Goal: Information Seeking & Learning: Learn about a topic

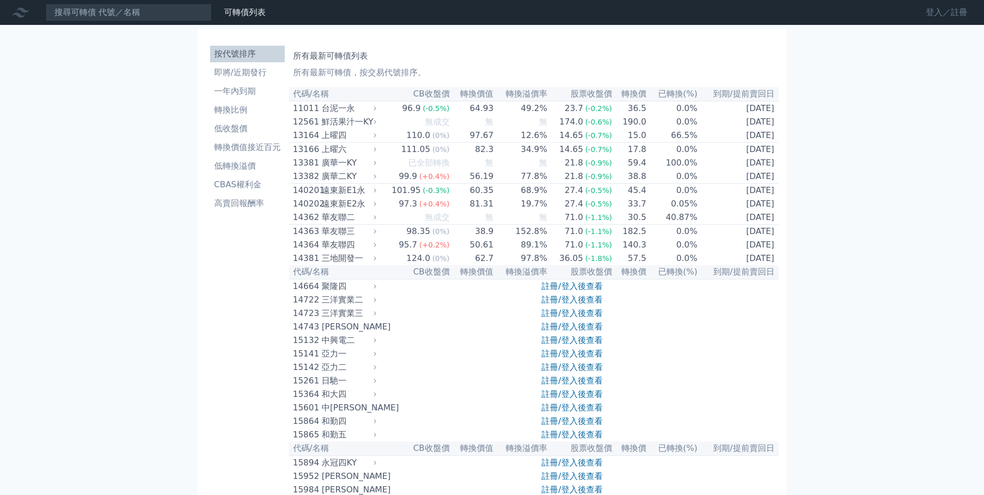
click at [957, 16] on link "登入／註冊" at bounding box center [947, 12] width 58 height 17
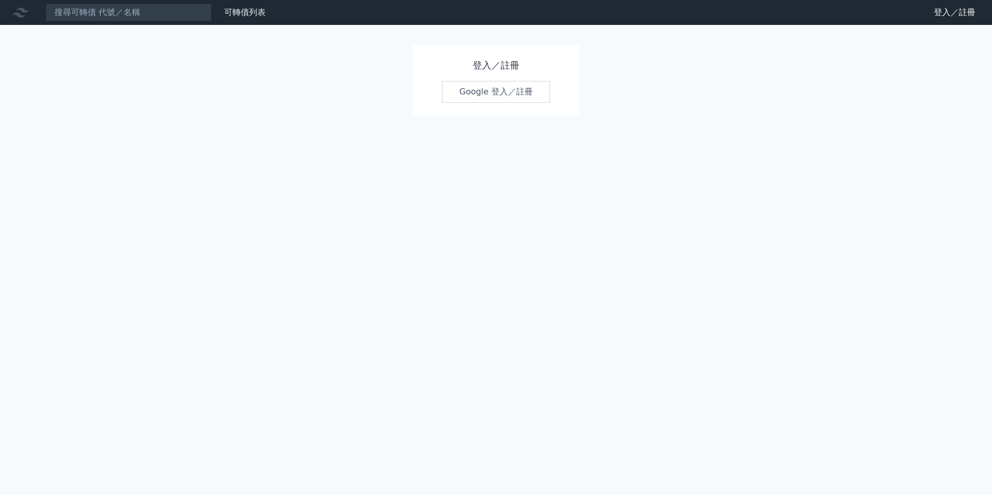
click at [506, 91] on link "Google 登入／註冊" at bounding box center [496, 92] width 108 height 22
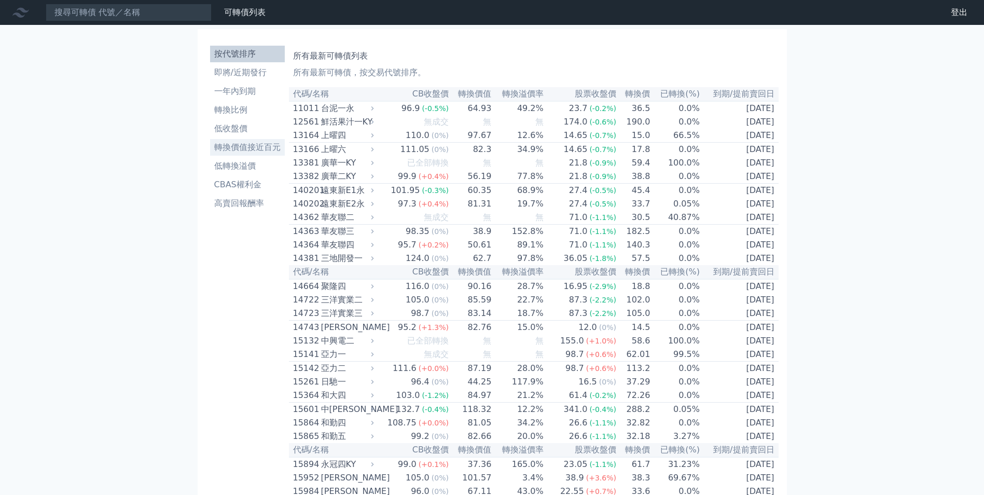
click at [256, 151] on li "轉換價值接近百元" at bounding box center [247, 147] width 75 height 12
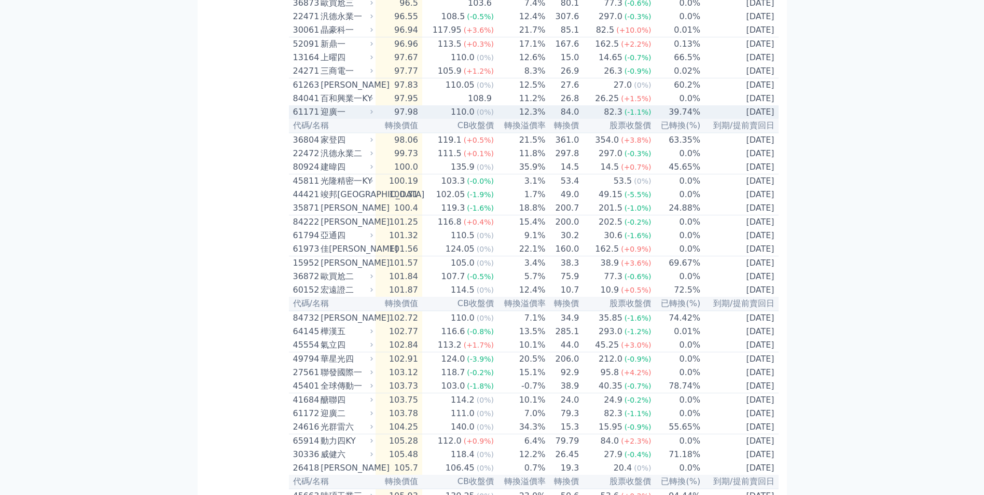
scroll to position [1452, 0]
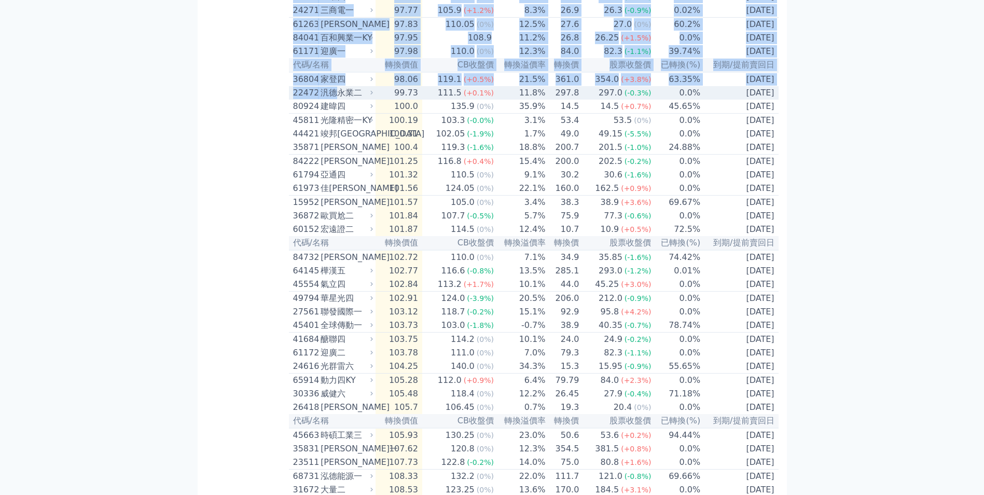
drag, startPoint x: 264, startPoint y: 189, endPoint x: 337, endPoint y: 205, distance: 75.0
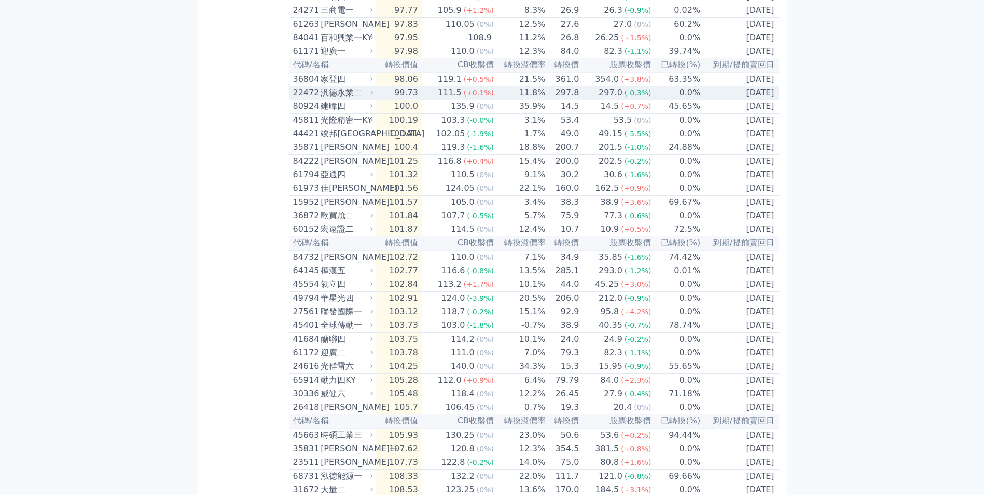
drag, startPoint x: 337, startPoint y: 205, endPoint x: 209, endPoint y: 195, distance: 129.1
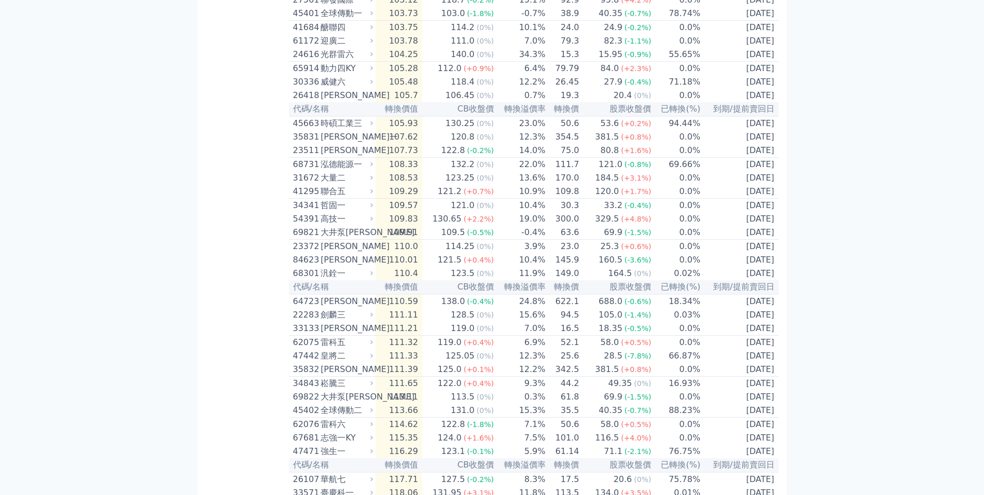
scroll to position [1764, 0]
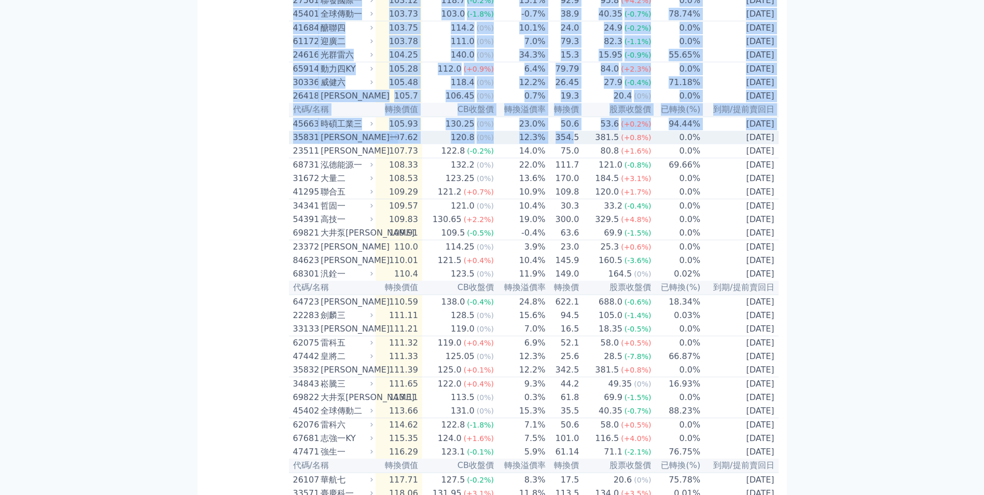
drag, startPoint x: 270, startPoint y: 275, endPoint x: 577, endPoint y: 278, distance: 307.1
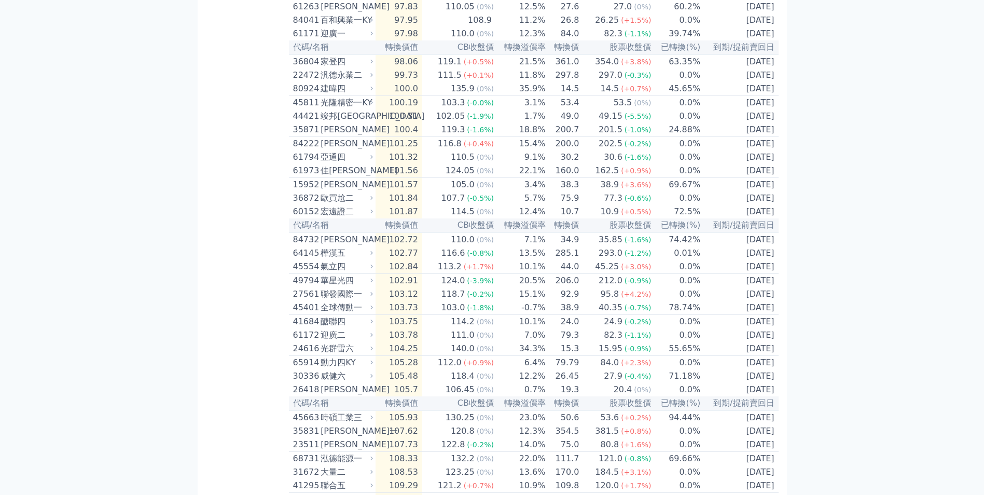
scroll to position [1453, 0]
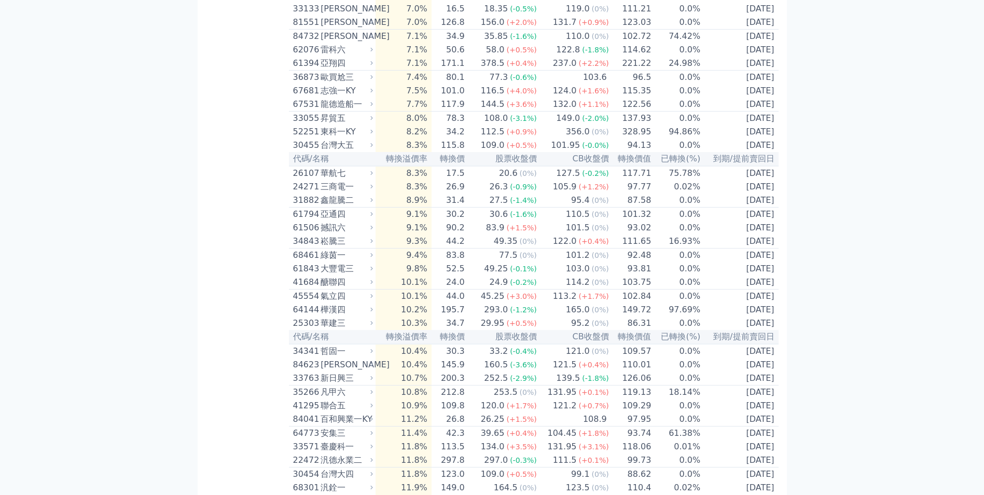
scroll to position [1037, 0]
